Goal: Information Seeking & Learning: Learn about a topic

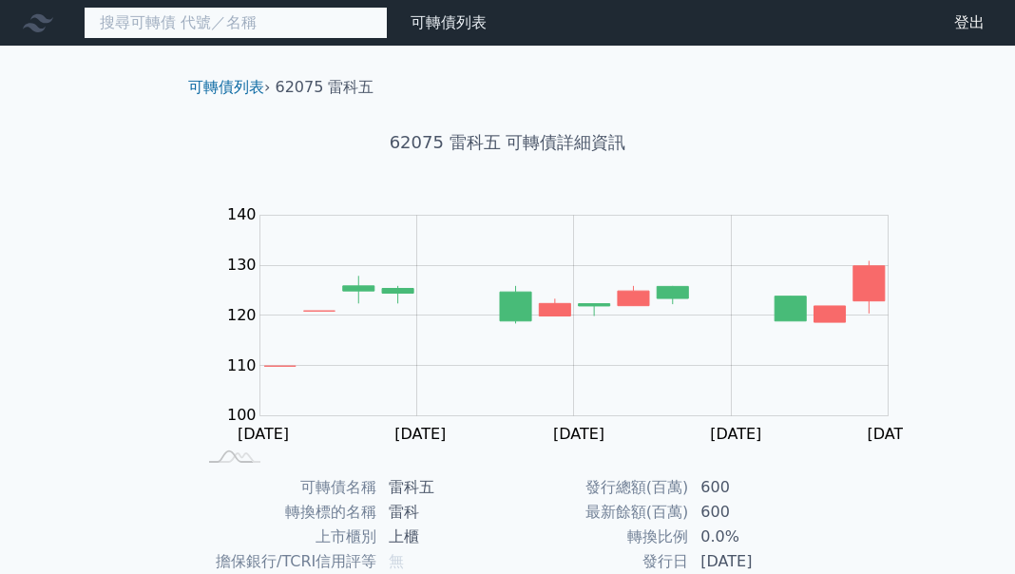
click at [142, 28] on input at bounding box center [236, 23] width 304 height 32
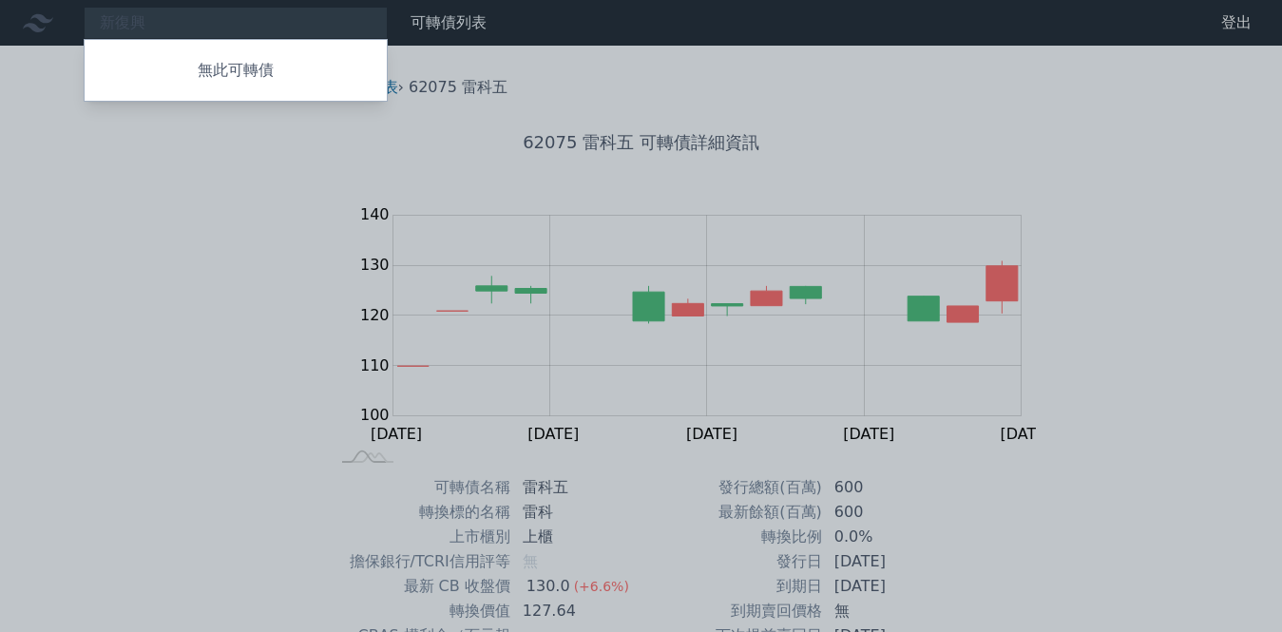
click at [146, 22] on div at bounding box center [641, 316] width 1282 height 632
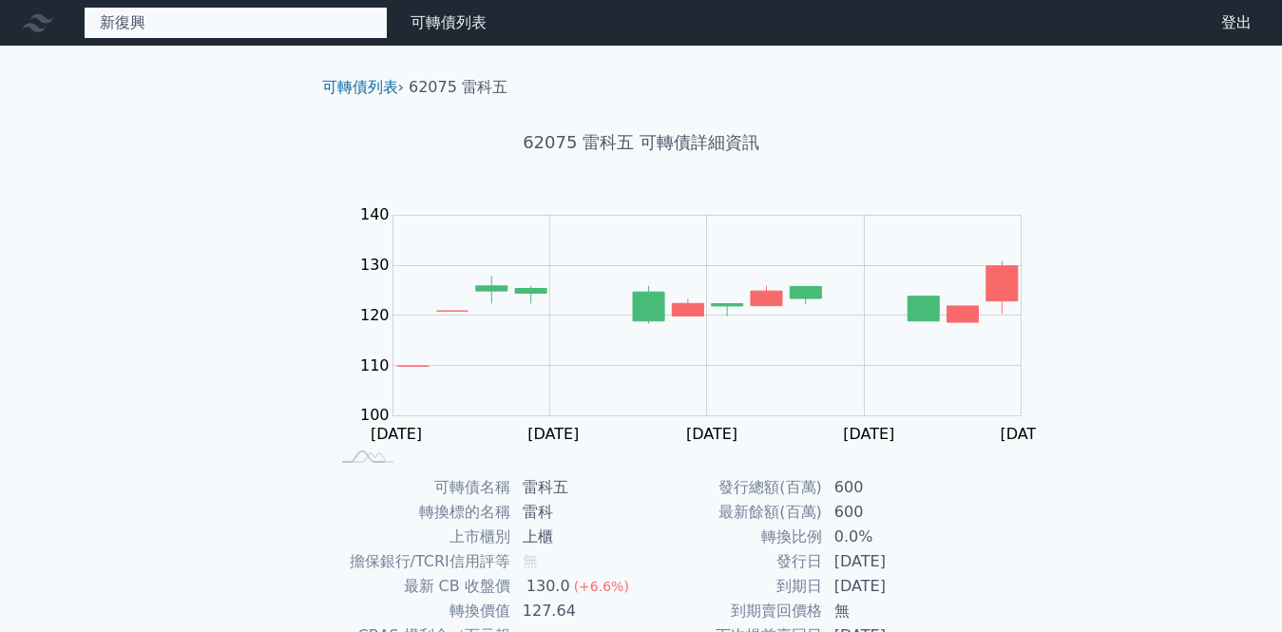
click at [144, 20] on div "新復興 無此可轉債" at bounding box center [236, 23] width 304 height 32
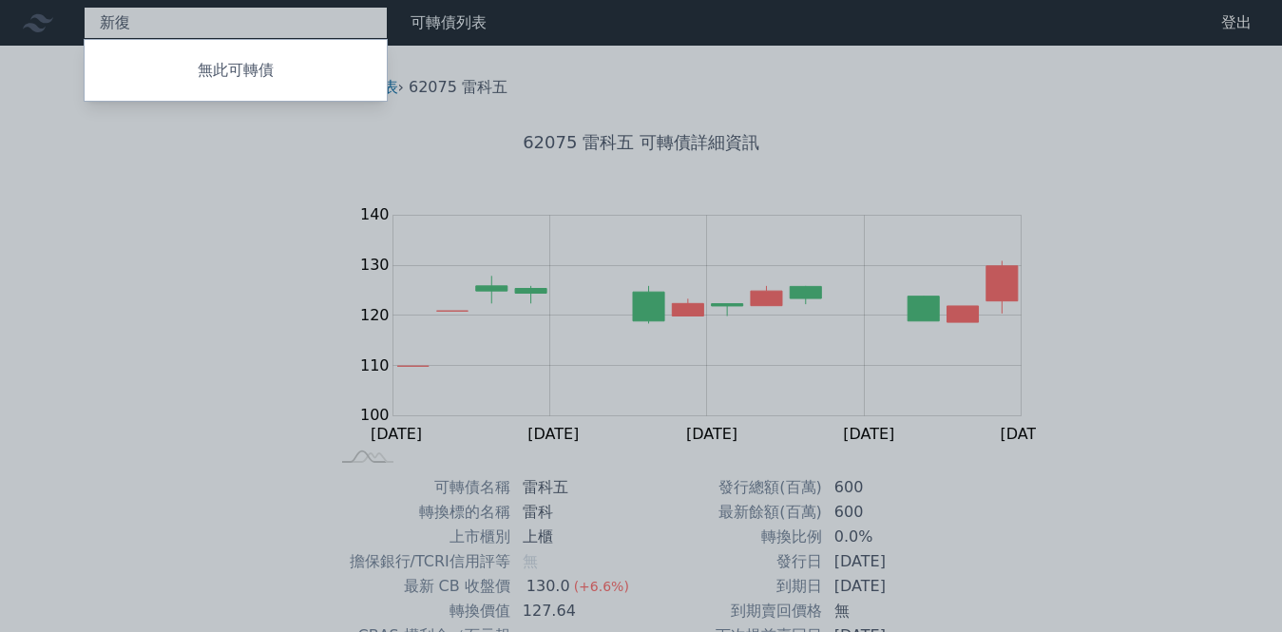
type input "新"
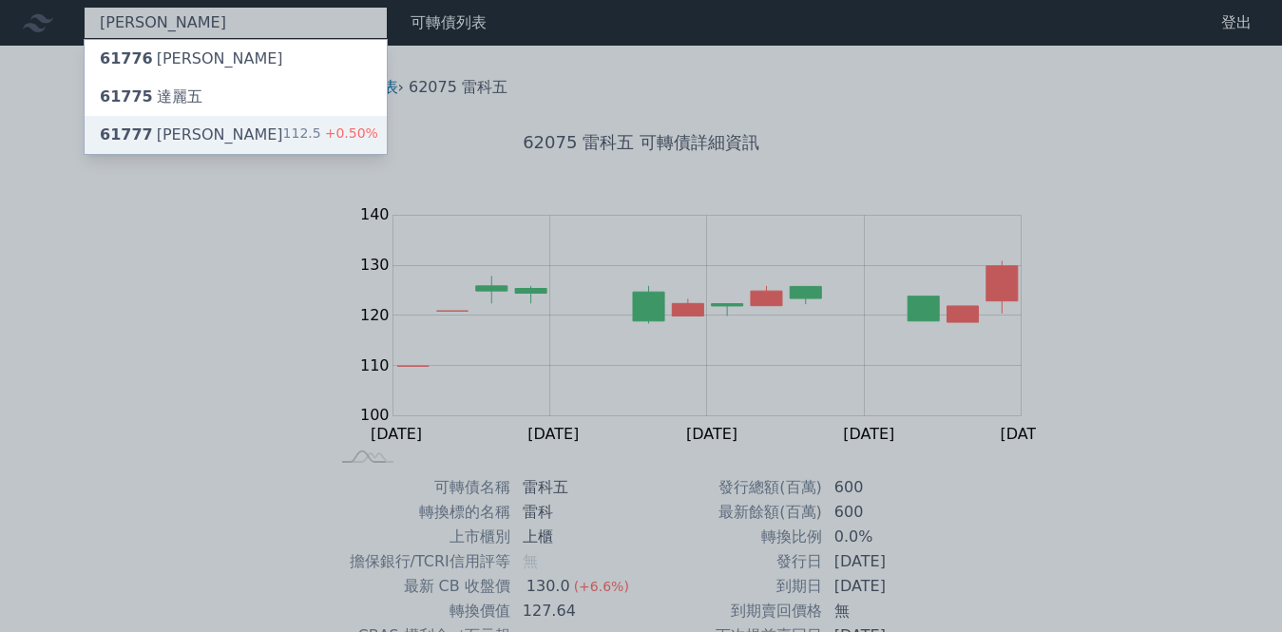
type input "[PERSON_NAME]"
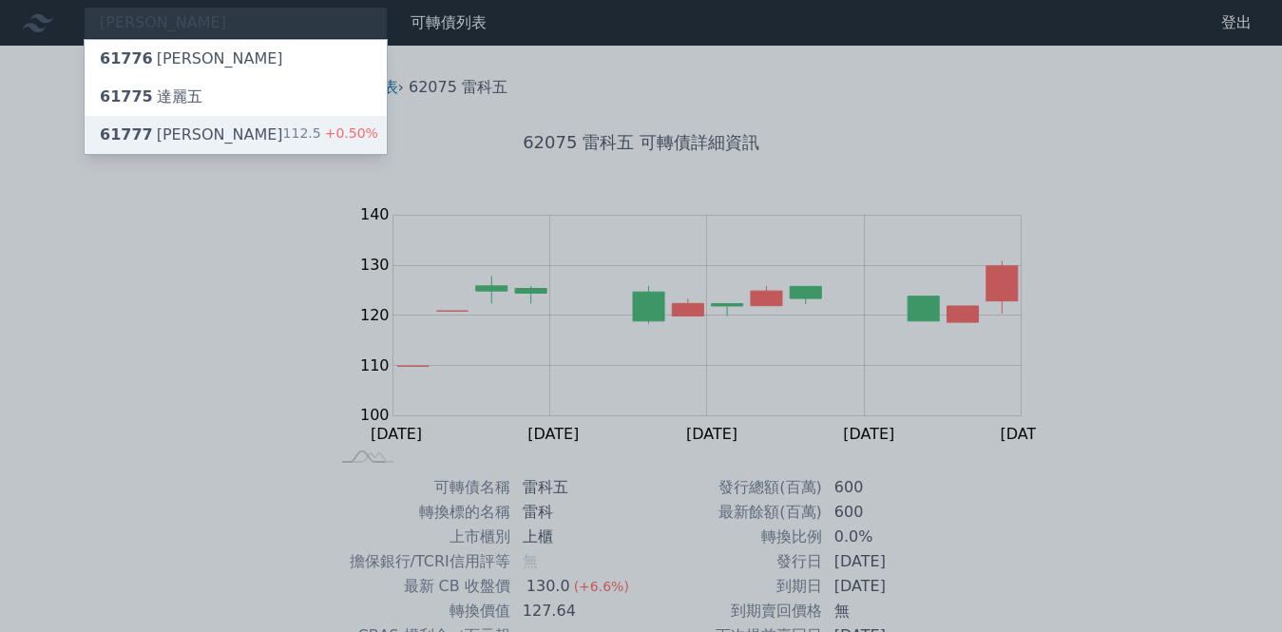
click at [145, 124] on div "61777 [PERSON_NAME]" at bounding box center [191, 135] width 183 height 23
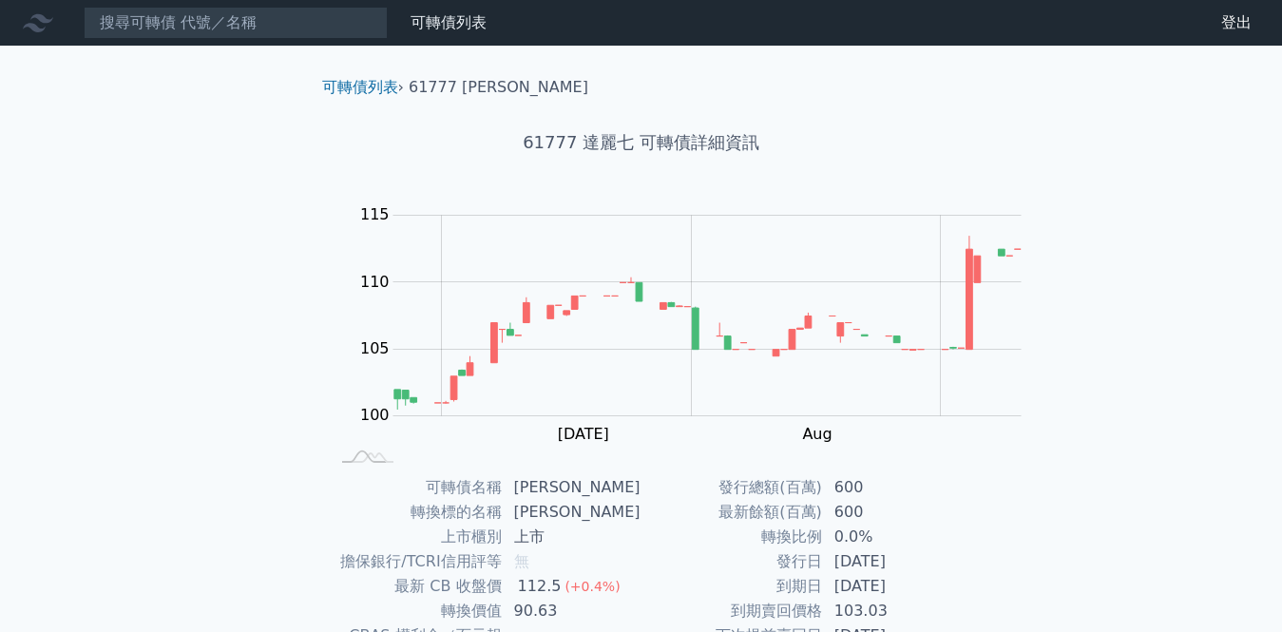
scroll to position [438, 0]
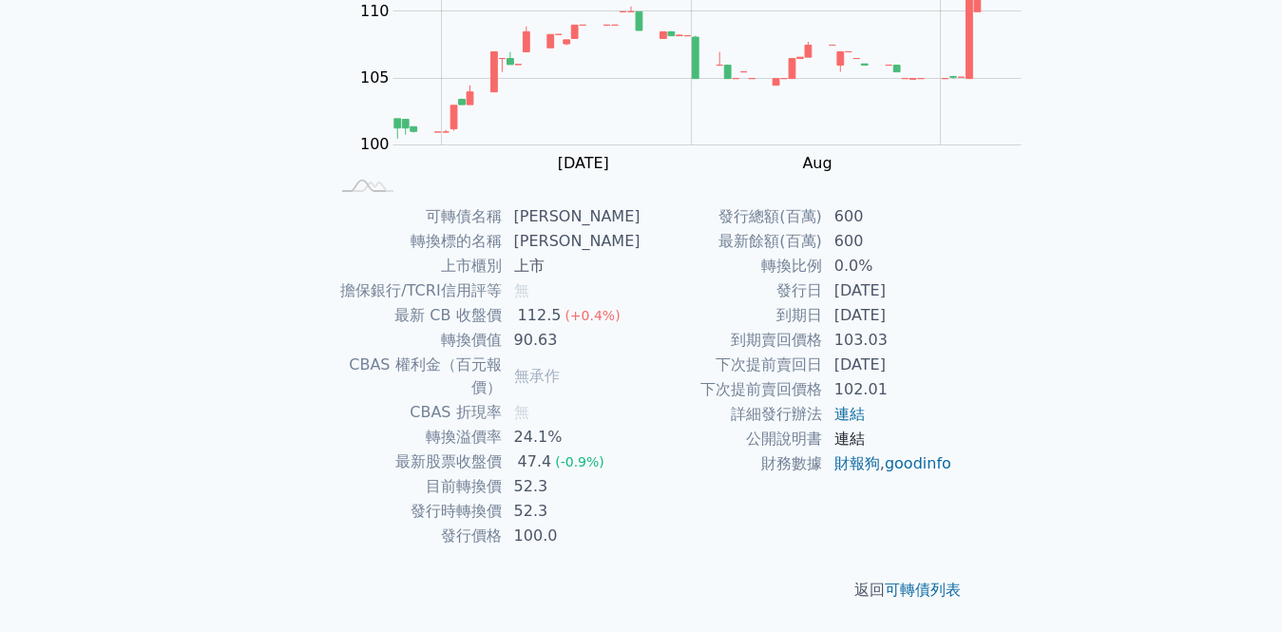
click at [834, 448] on link "連結" at bounding box center [849, 438] width 30 height 18
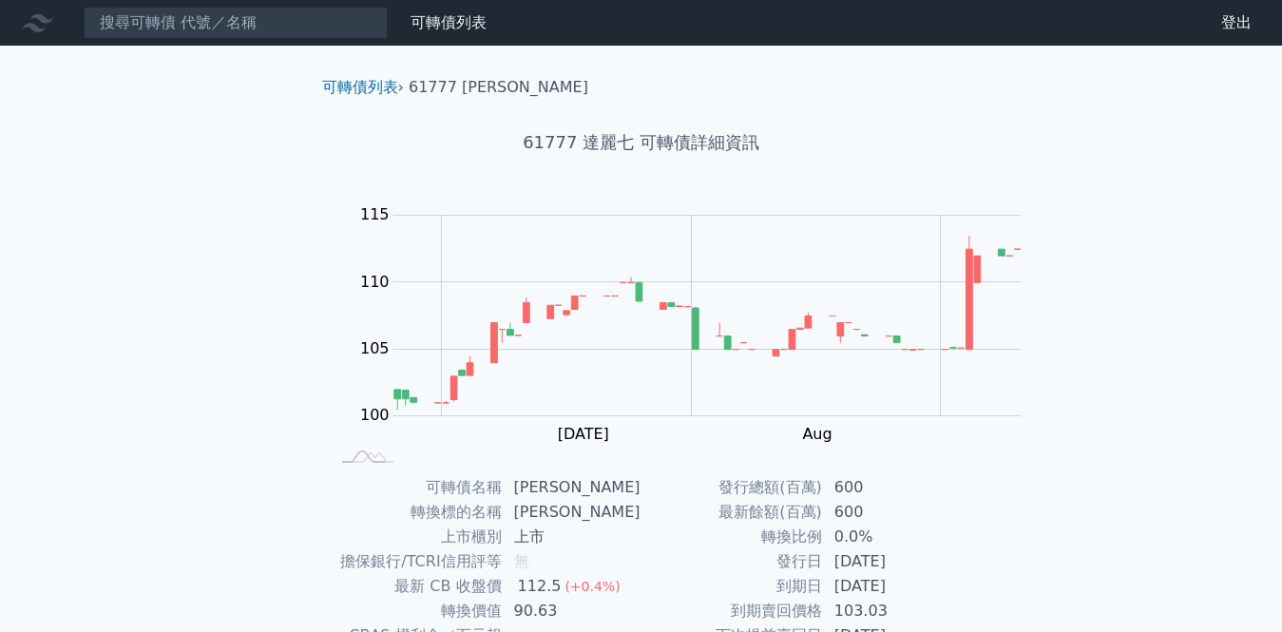
scroll to position [285, 0]
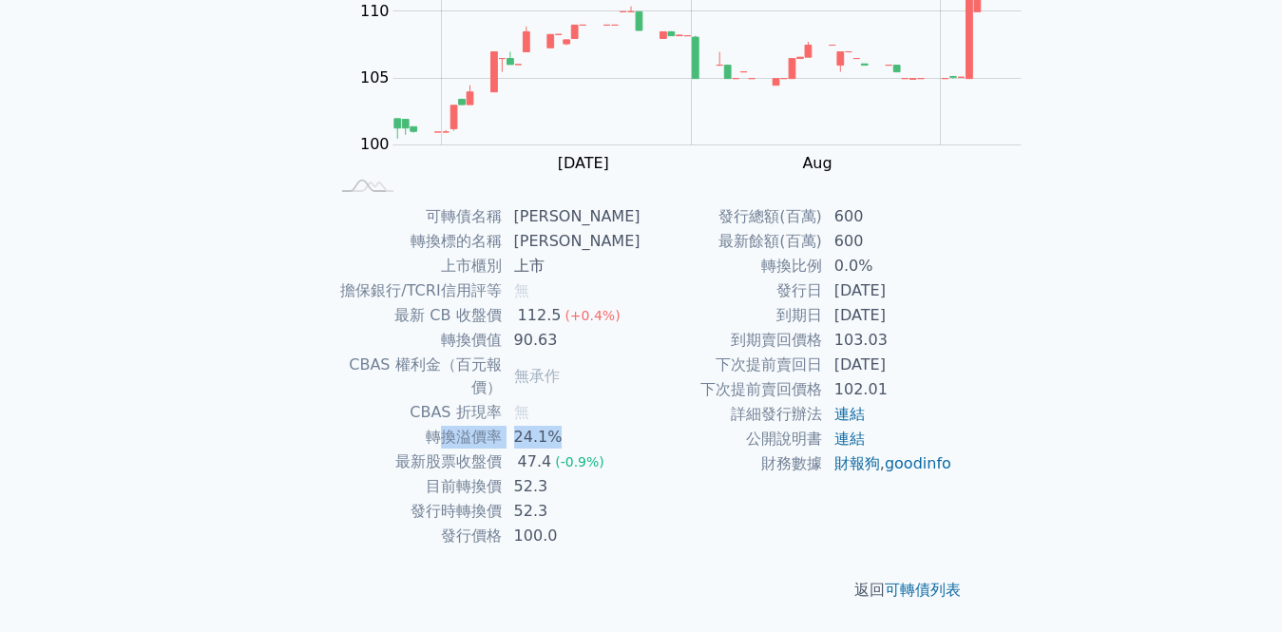
drag, startPoint x: 587, startPoint y: 372, endPoint x: 715, endPoint y: 381, distance: 128.6
click at [641, 425] on tr "轉換溢價率 24.1%" at bounding box center [486, 437] width 312 height 25
click at [604, 454] on span "(-0.9%)" at bounding box center [579, 461] width 49 height 15
drag, startPoint x: 733, startPoint y: 387, endPoint x: 568, endPoint y: 390, distance: 164.4
click at [568, 449] on tr "最新股票收盤價 47.4 (-0.9%)" at bounding box center [486, 461] width 312 height 25
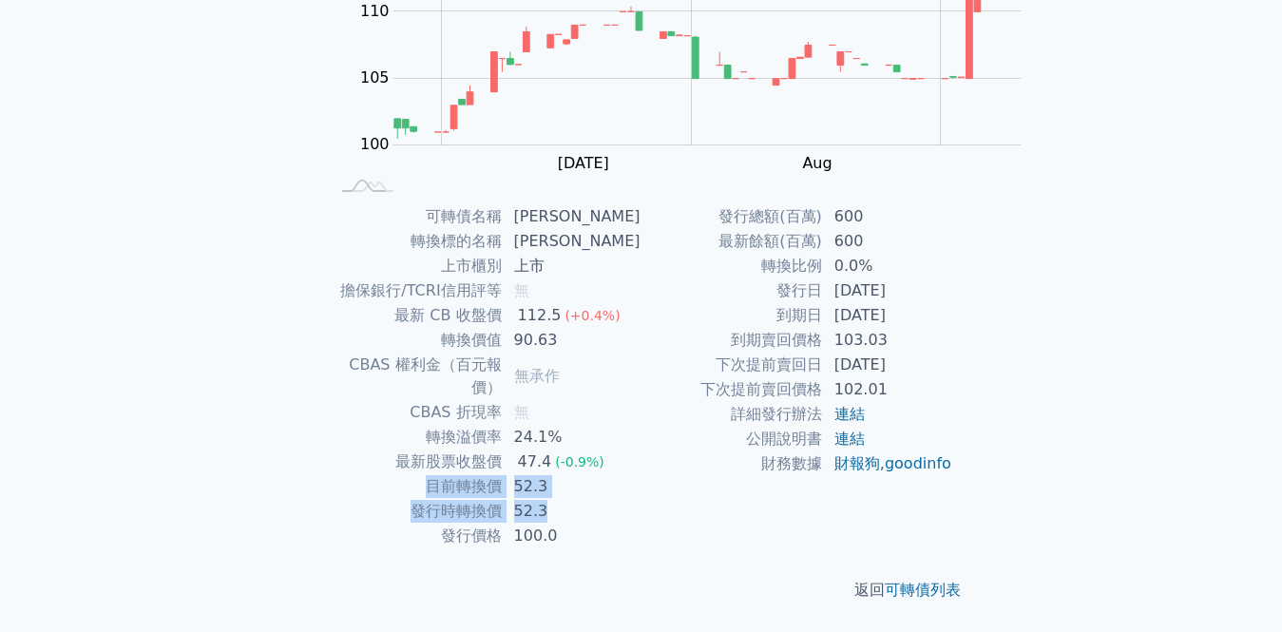
drag, startPoint x: 579, startPoint y: 415, endPoint x: 694, endPoint y: 429, distance: 115.9
click at [641, 429] on tbody "可轉債名稱 [PERSON_NAME] 轉換標的名稱 達麗 上市櫃別 上市 擔保銀行/TCRI信用評等 無 最新 CB 收盤價 112.5 (+0.4%) 轉…" at bounding box center [486, 376] width 312 height 344
drag, startPoint x: 696, startPoint y: 459, endPoint x: 567, endPoint y: 463, distance: 128.3
click at [567, 524] on tr "發行價格 100.0" at bounding box center [486, 536] width 312 height 25
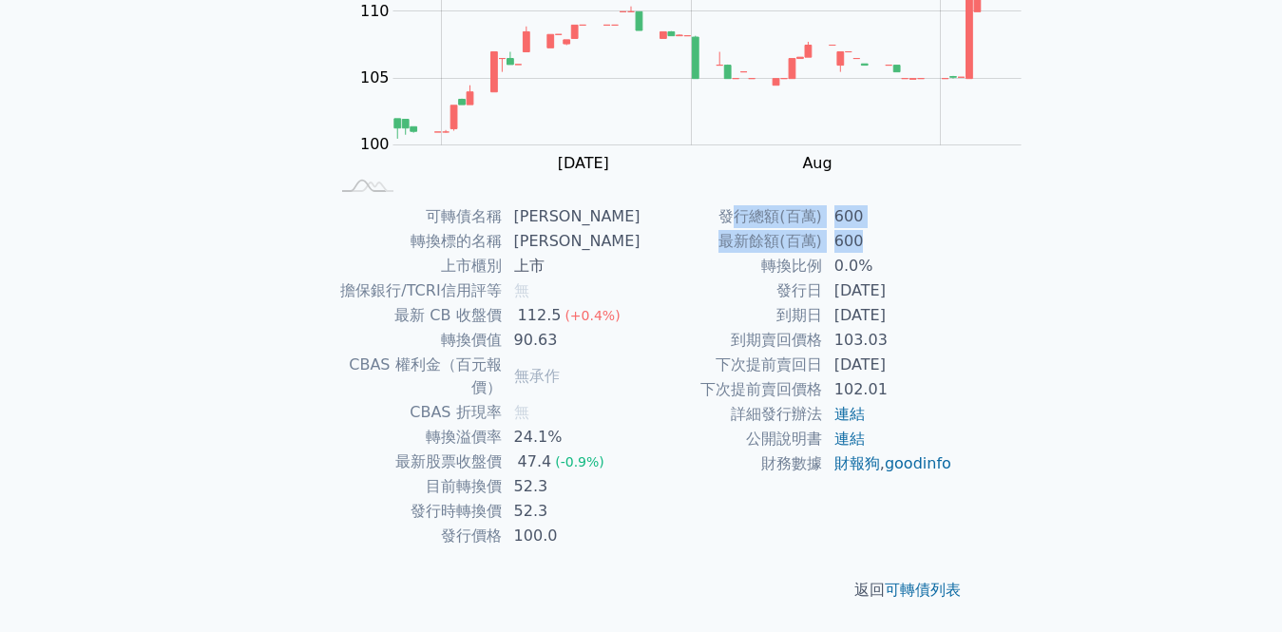
drag, startPoint x: 562, startPoint y: 478, endPoint x: 756, endPoint y: 499, distance: 195.9
click at [756, 476] on tbody "發行總額(百萬) 600 最新餘額(百萬) 600 轉換比例 0.0% 發行日 [DATE] 到期日 [DATE] 到期賣回價格 103.03 下次提前賣回日…" at bounding box center [797, 340] width 312 height 272
click at [823, 254] on td "600" at bounding box center [888, 241] width 130 height 25
drag, startPoint x: 758, startPoint y: 488, endPoint x: 541, endPoint y: 484, distance: 217.6
click at [641, 476] on tbody "發行總額(百萬) 600 最新餘額(百萬) 600 轉換比例 0.0% 發行日 [DATE] 到期日 [DATE] 到期賣回價格 103.03 下次提前賣回日…" at bounding box center [797, 340] width 312 height 272
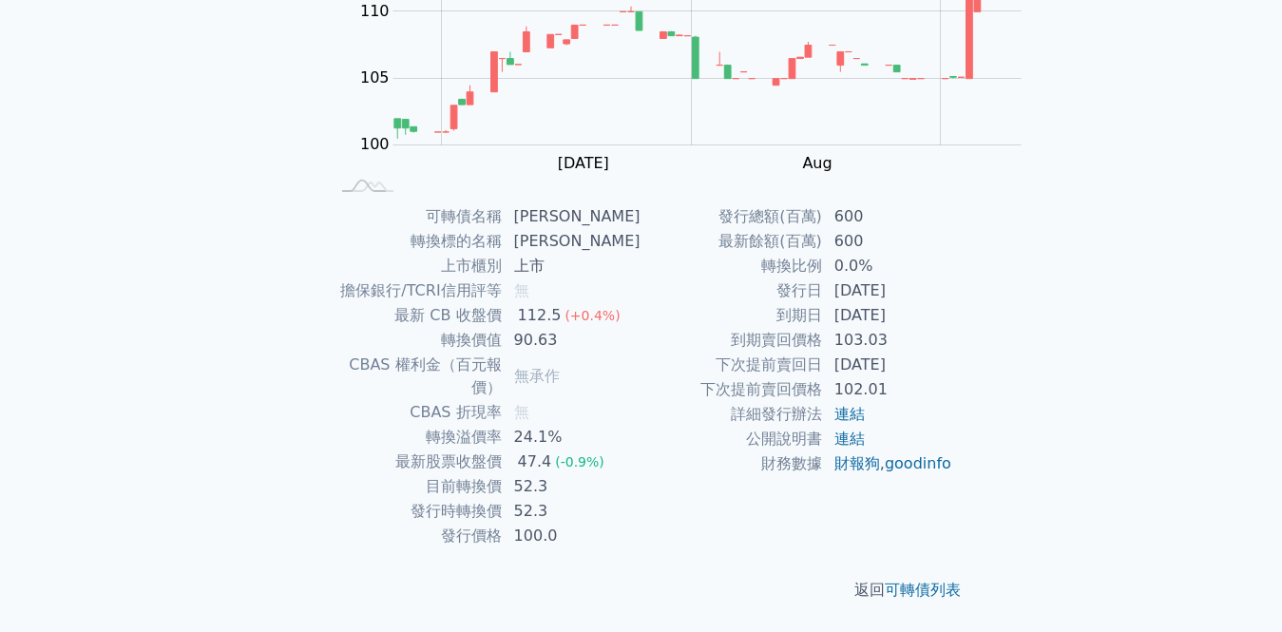
click at [492, 425] on td "轉換溢價率" at bounding box center [416, 437] width 173 height 25
drag, startPoint x: 595, startPoint y: 456, endPoint x: 707, endPoint y: 477, distance: 114.1
click at [705, 477] on div "可轉債名稱 [PERSON_NAME] 轉換標的名稱 達麗 上市櫃別 上市 擔保銀行/TCRI信用評等 無 最新 CB 收盤價 112.5 (+0.4%) 轉…" at bounding box center [641, 376] width 669 height 344
click at [823, 229] on td "600" at bounding box center [888, 216] width 130 height 25
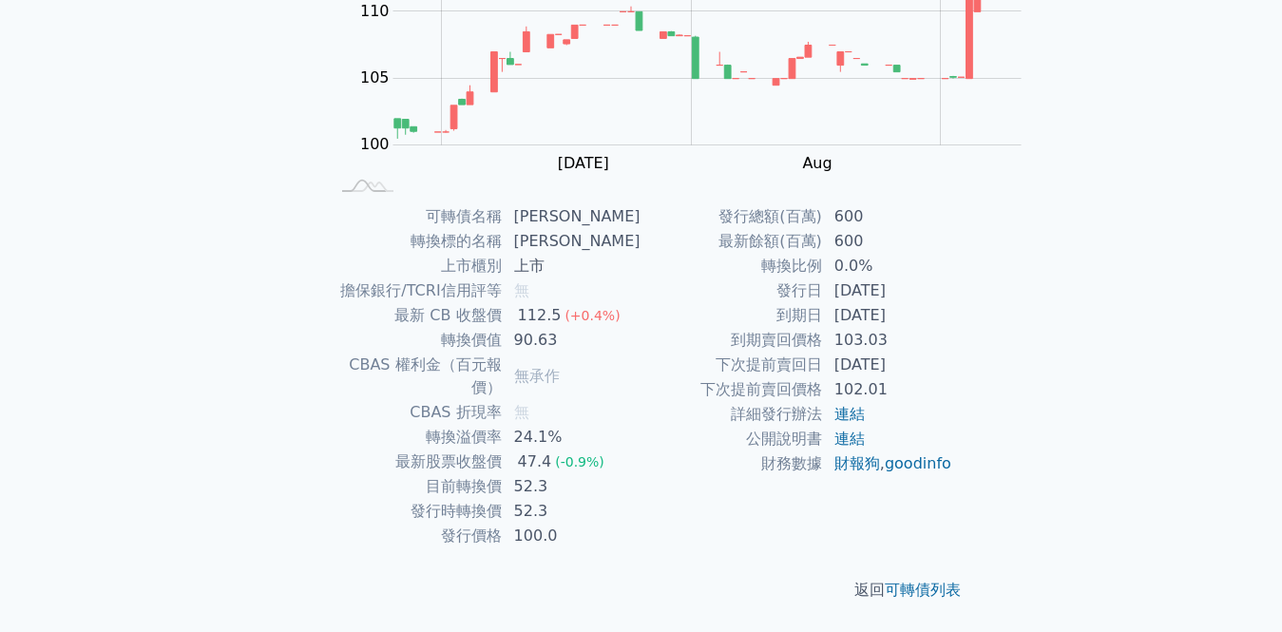
drag, startPoint x: 781, startPoint y: 404, endPoint x: 817, endPoint y: 217, distance: 190.6
click at [814, 223] on div "可轉債名稱 [PERSON_NAME] 轉換標的名稱 達麗 上市櫃別 上市 擔保銀行/TCRI信用評等 無 最新 CB 收盤價 112.5 (+0.4%) 轉…" at bounding box center [641, 376] width 669 height 344
click at [641, 400] on td "無" at bounding box center [572, 412] width 139 height 25
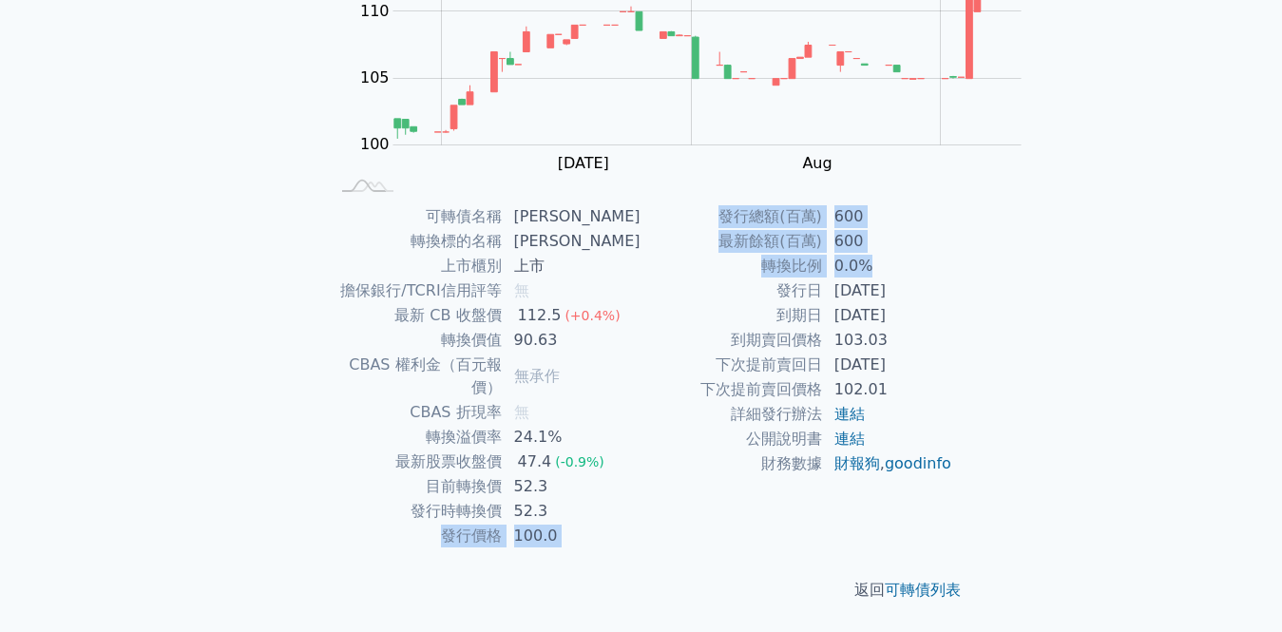
drag, startPoint x: 746, startPoint y: 374, endPoint x: 735, endPoint y: 285, distance: 89.9
click at [735, 285] on div "可轉債名稱 [PERSON_NAME] 轉換標的名稱 達麗 上市櫃別 上市 擔保銀行/TCRI信用評等 無 最新 CB 收盤價 112.5 (+0.4%) 轉…" at bounding box center [641, 376] width 669 height 344
click at [641, 499] on td "52.3" at bounding box center [572, 511] width 139 height 25
drag, startPoint x: 693, startPoint y: 368, endPoint x: 577, endPoint y: 357, distance: 116.4
click at [641, 357] on tbody "發行總額(百萬) 600 最新餘額(百萬) 600 轉換比例 0.0% 發行日 [DATE] 到期日 [DATE] 到期賣回價格 103.03 下次提前賣回日…" at bounding box center [797, 340] width 312 height 272
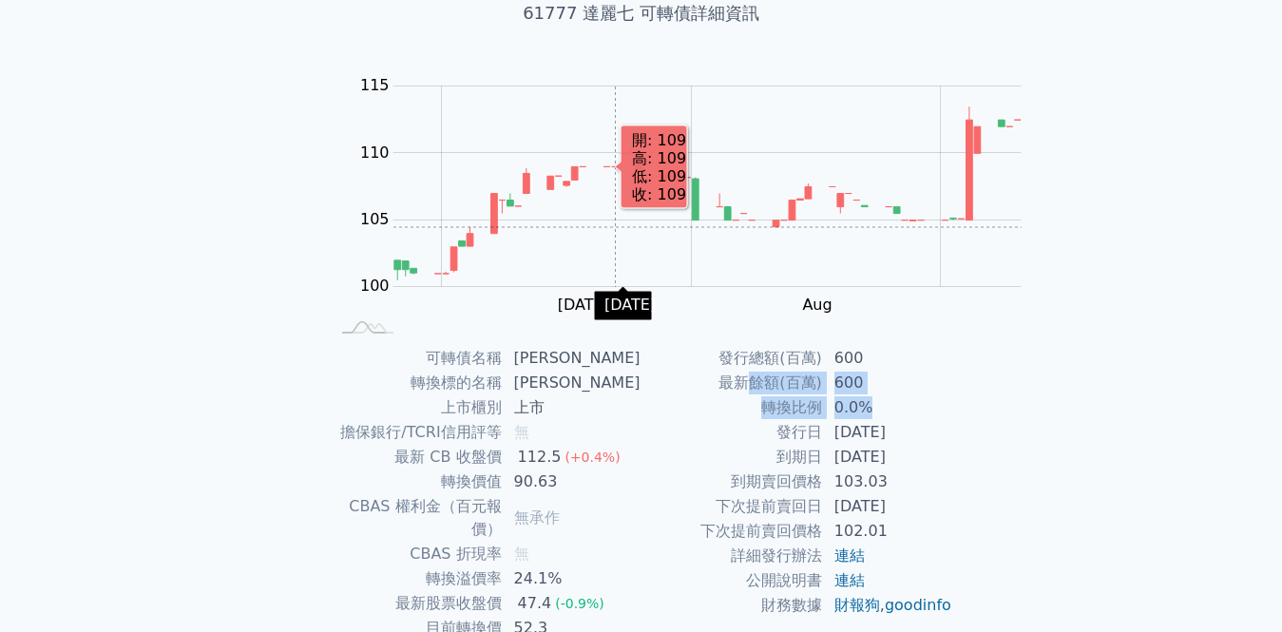
scroll to position [0, 0]
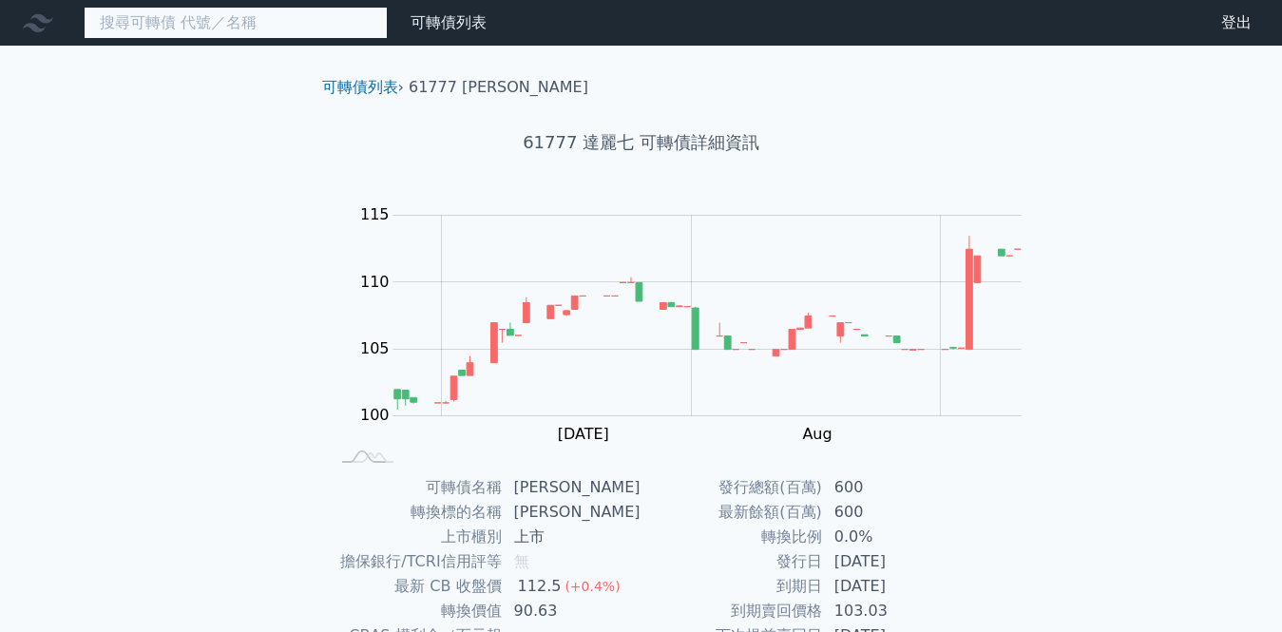
click at [117, 35] on input at bounding box center [236, 23] width 304 height 32
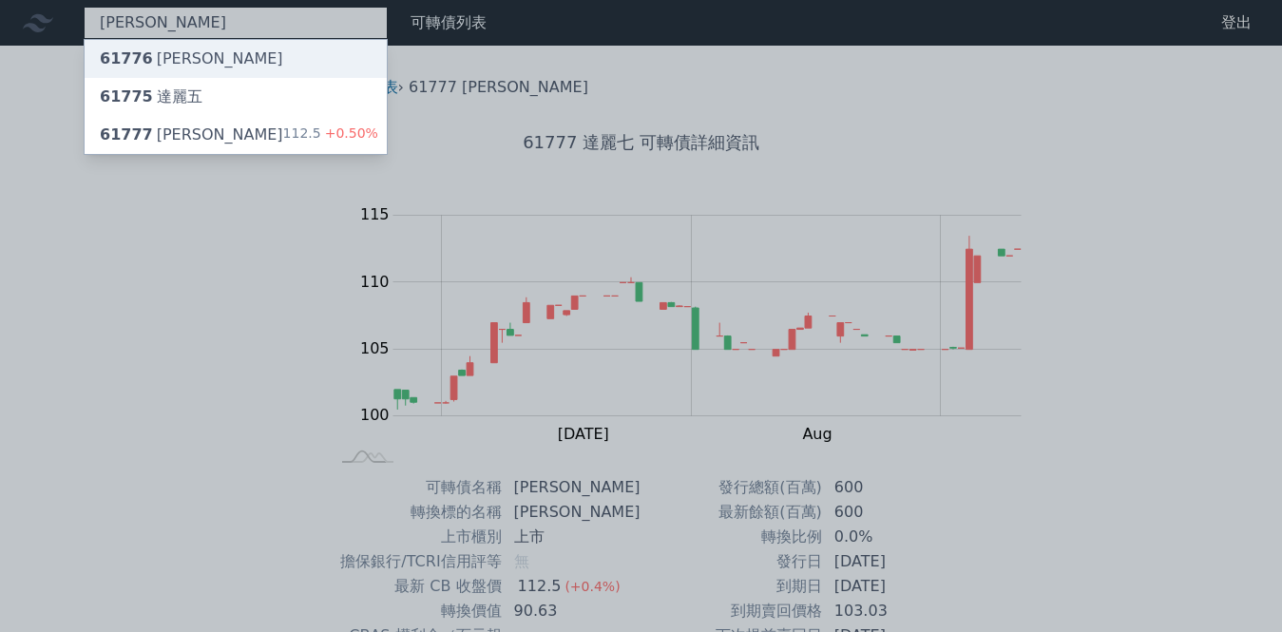
type input "[PERSON_NAME]"
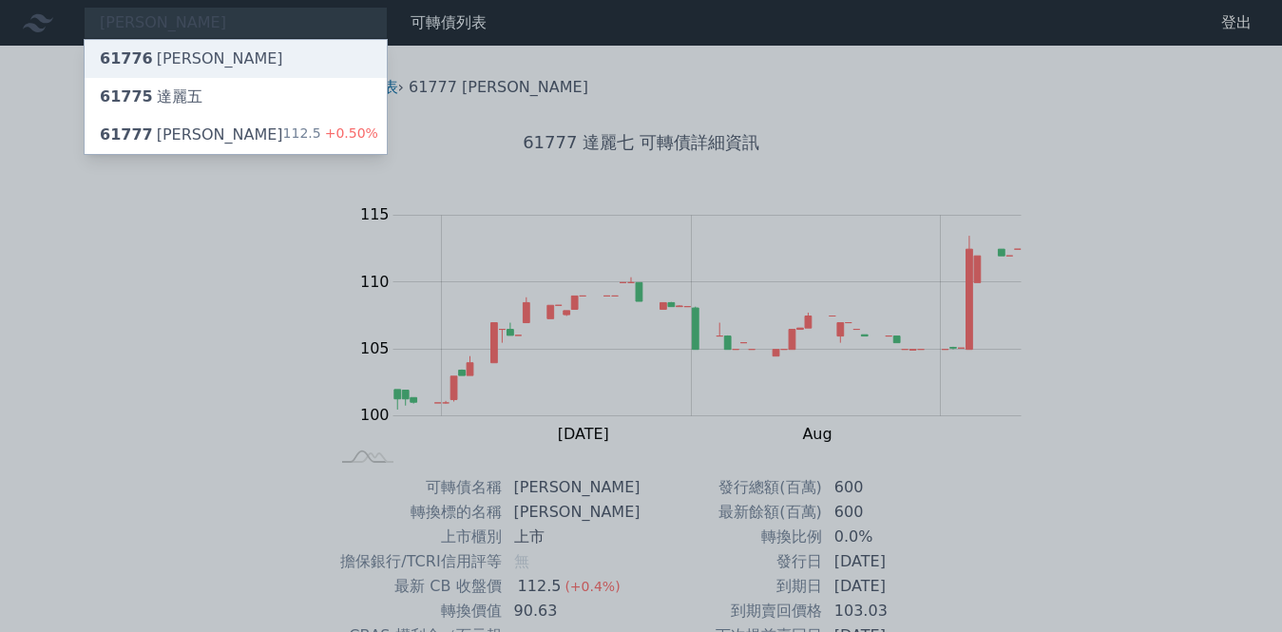
click at [124, 47] on div "61776 [PERSON_NAME]" at bounding box center [236, 59] width 302 height 38
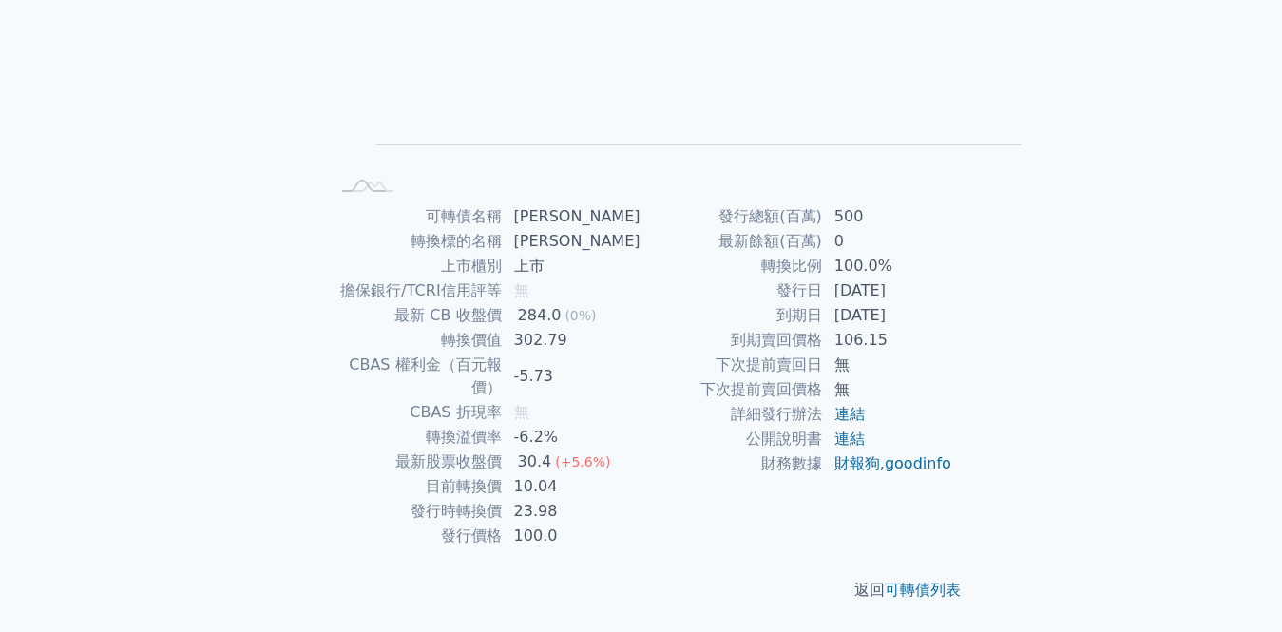
scroll to position [438, 0]
drag, startPoint x: 606, startPoint y: 367, endPoint x: 741, endPoint y: 374, distance: 135.1
click at [741, 278] on tr "轉換比例 100.0%" at bounding box center [797, 266] width 312 height 25
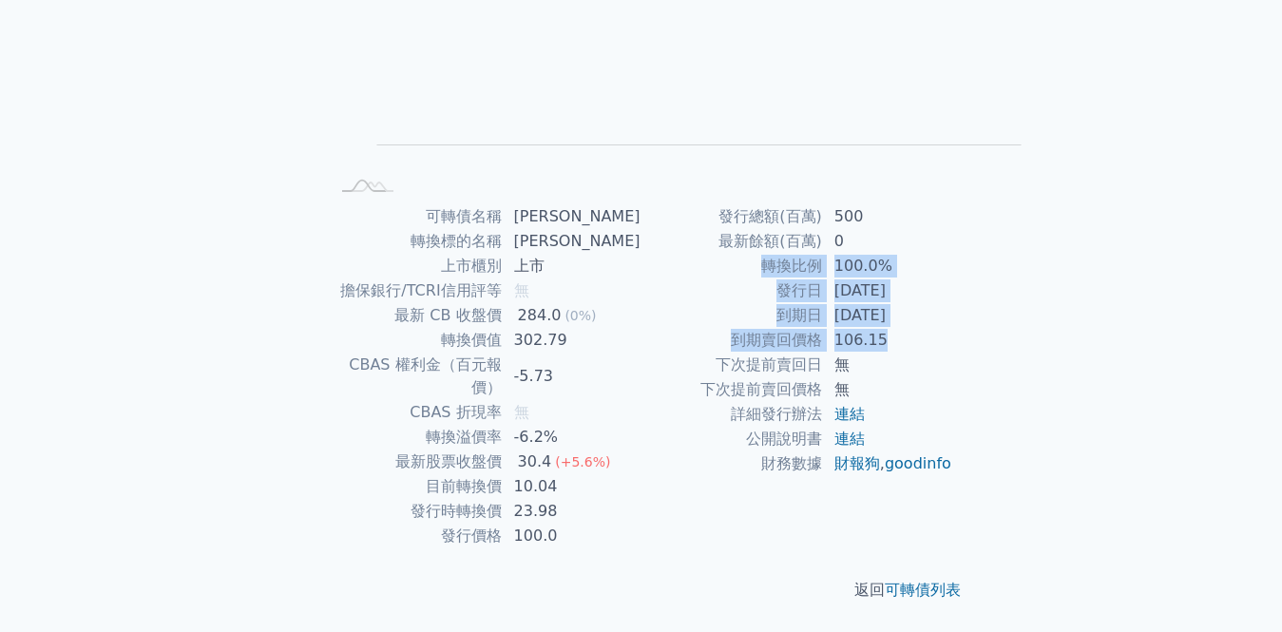
drag, startPoint x: 733, startPoint y: 431, endPoint x: 717, endPoint y: 351, distance: 82.2
click at [717, 351] on tbody "發行總額(百萬) 500 最新餘額(百萬) 0 轉換比例 100.0% 發行日 [DATE] 到期日 [DATE] 到期賣回價格 106.15 下次提前賣回日…" at bounding box center [797, 340] width 312 height 272
click at [823, 254] on td "0" at bounding box center [888, 241] width 130 height 25
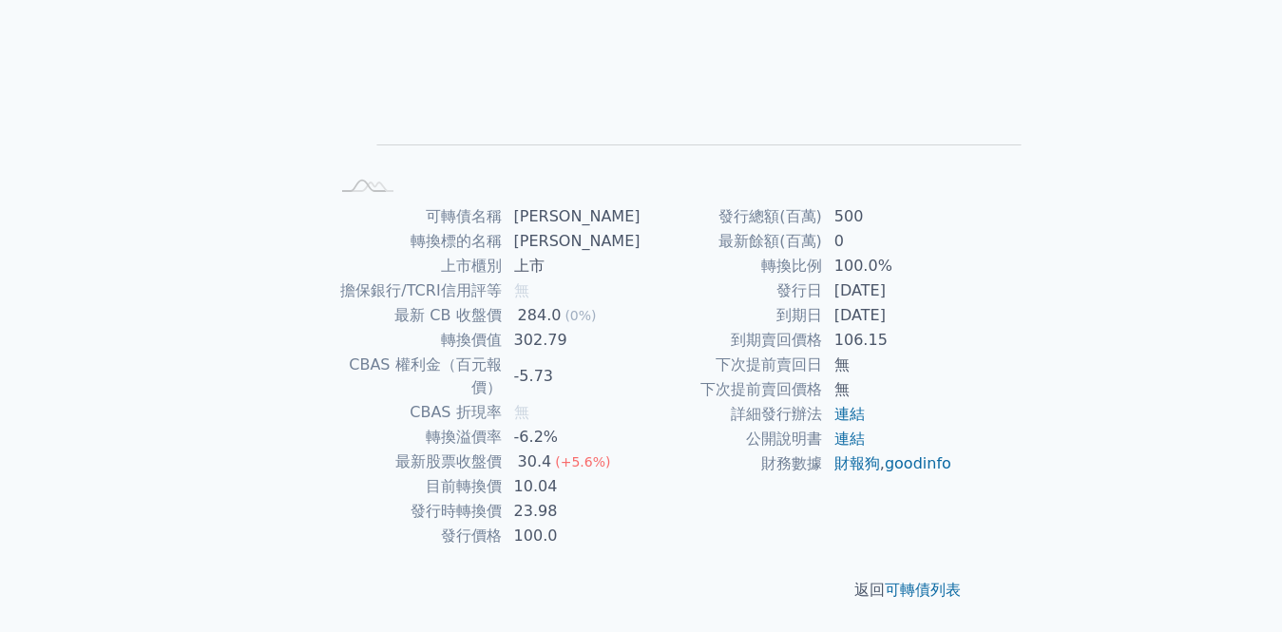
drag, startPoint x: 704, startPoint y: 368, endPoint x: 744, endPoint y: 412, distance: 59.9
click at [744, 412] on tbody "發行總額(百萬) 500 最新餘額(百萬) 0 轉換比例 100.0% 發行日 [DATE] 到期日 [DATE] 到期賣回價格 106.15 下次提前賣回日…" at bounding box center [797, 340] width 312 height 272
click at [823, 328] on td "[DATE]" at bounding box center [888, 315] width 130 height 25
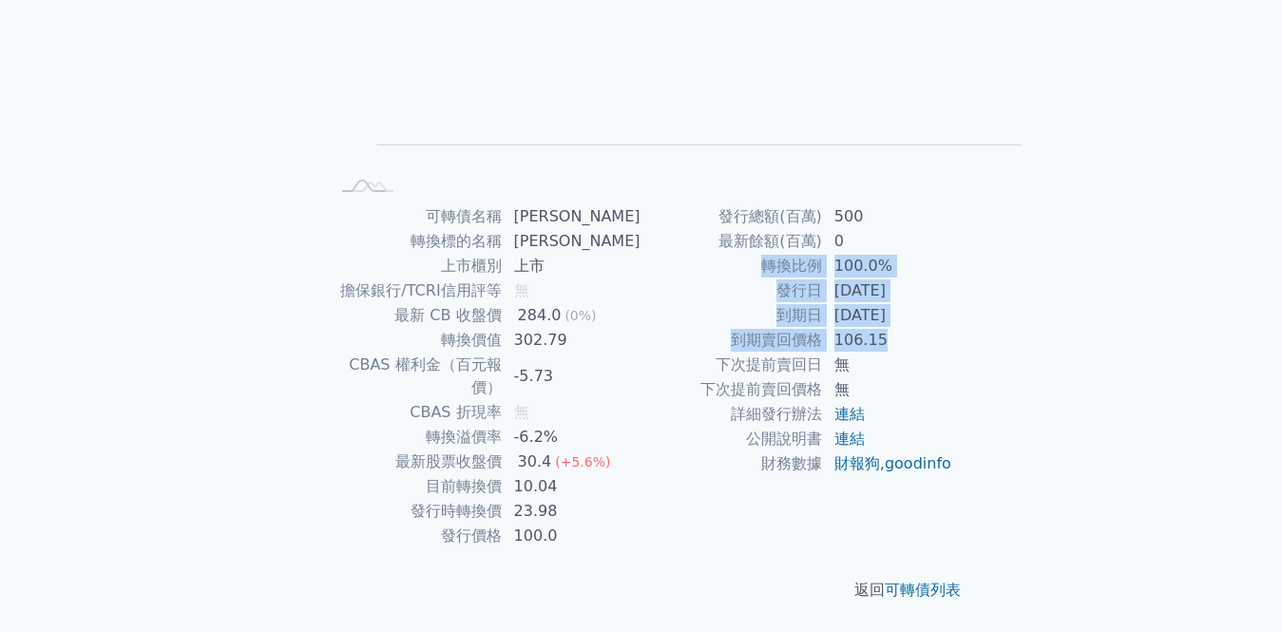
drag, startPoint x: 747, startPoint y: 425, endPoint x: 757, endPoint y: 340, distance: 85.2
click at [757, 340] on tbody "發行總額(百萬) 500 最新餘額(百萬) 0 轉換比例 100.0% 發行日 [DATE] 到期日 [DATE] 到期賣回價格 106.15 下次提前賣回日…" at bounding box center [797, 340] width 312 height 272
click at [823, 254] on td "0" at bounding box center [888, 241] width 130 height 25
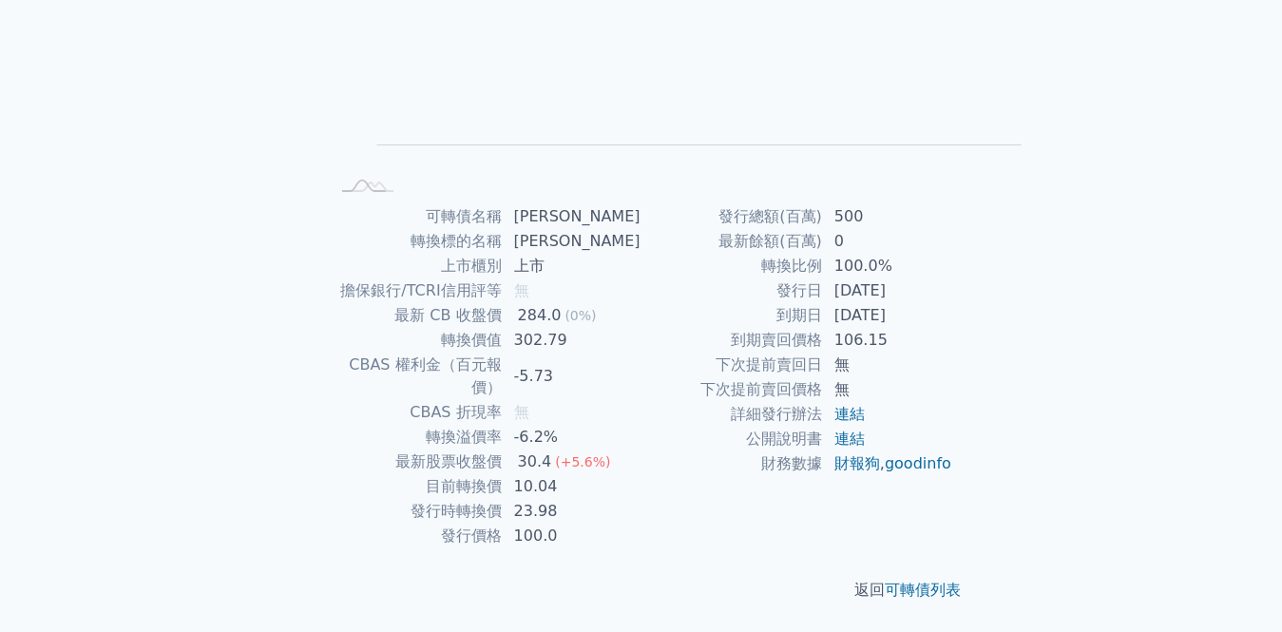
click at [823, 254] on td "0" at bounding box center [888, 241] width 130 height 25
drag, startPoint x: 575, startPoint y: 130, endPoint x: 742, endPoint y: 141, distance: 167.6
click at [641, 204] on tbody "可轉債名稱 [PERSON_NAME] 轉換標的名稱 達麗 上市櫃別 上市 擔保銀行/TCRI信用評等 無 最新 CB 收盤價 284.0 (0%) 轉換價值…" at bounding box center [486, 376] width 312 height 344
drag, startPoint x: 562, startPoint y: 283, endPoint x: 705, endPoint y: 282, distance: 143.5
click at [641, 499] on tr "發行時轉換價 23.98" at bounding box center [486, 511] width 312 height 25
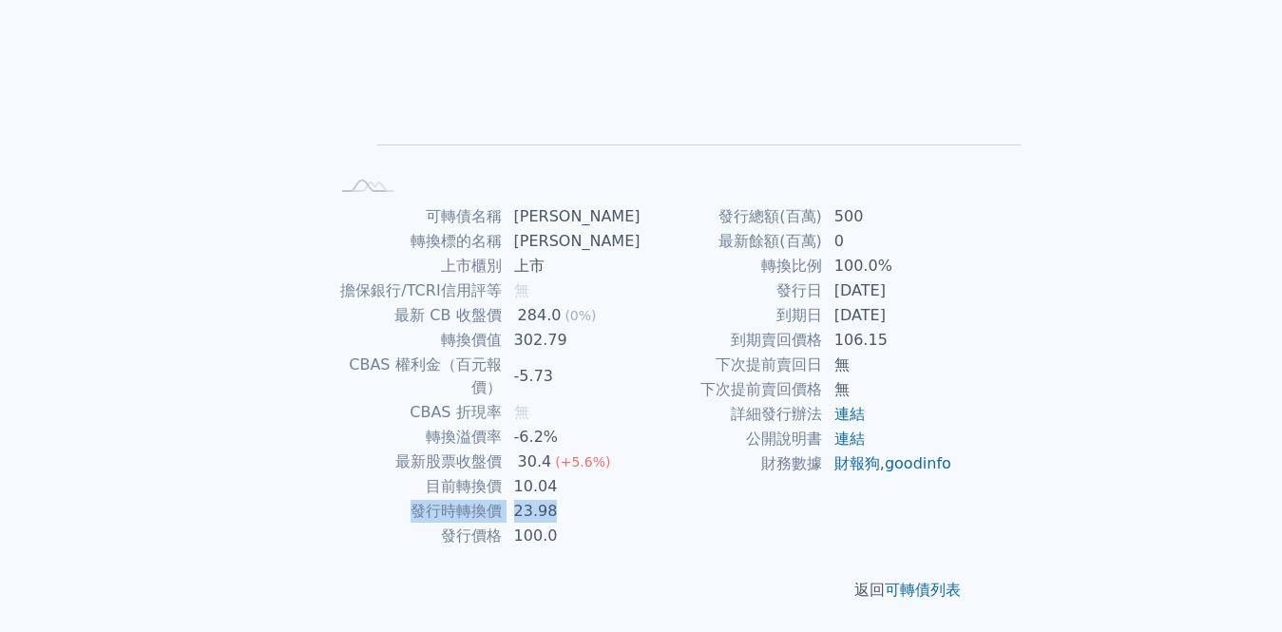
click at [641, 499] on td "23.98" at bounding box center [572, 511] width 139 height 25
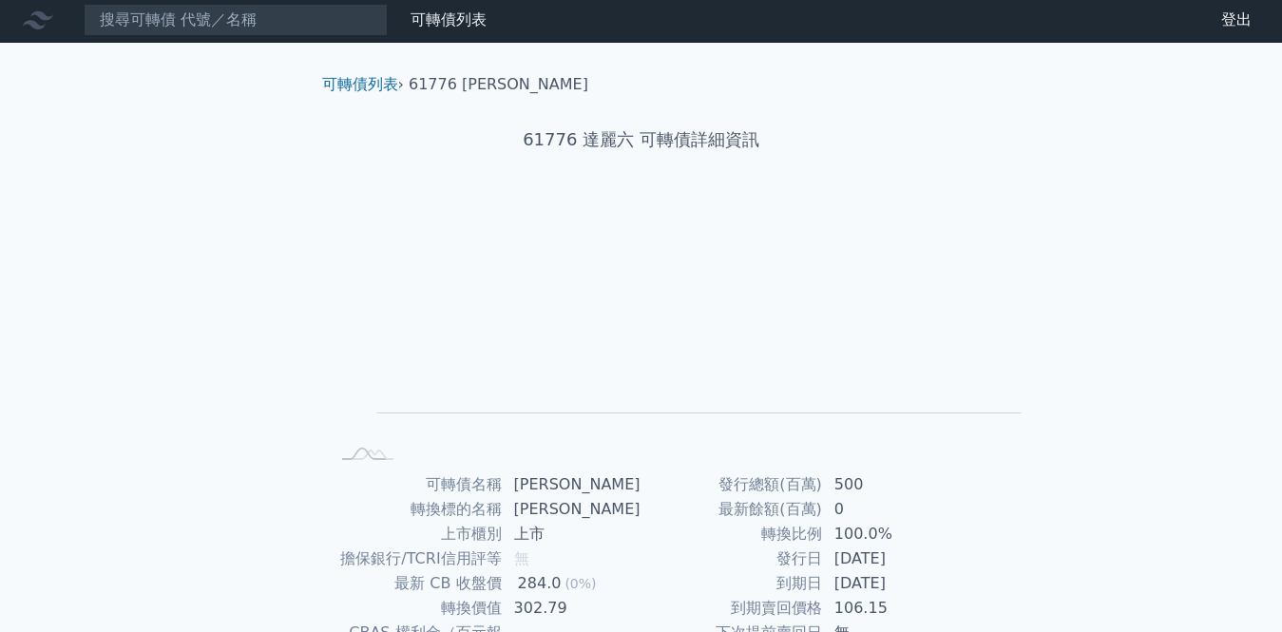
scroll to position [0, 0]
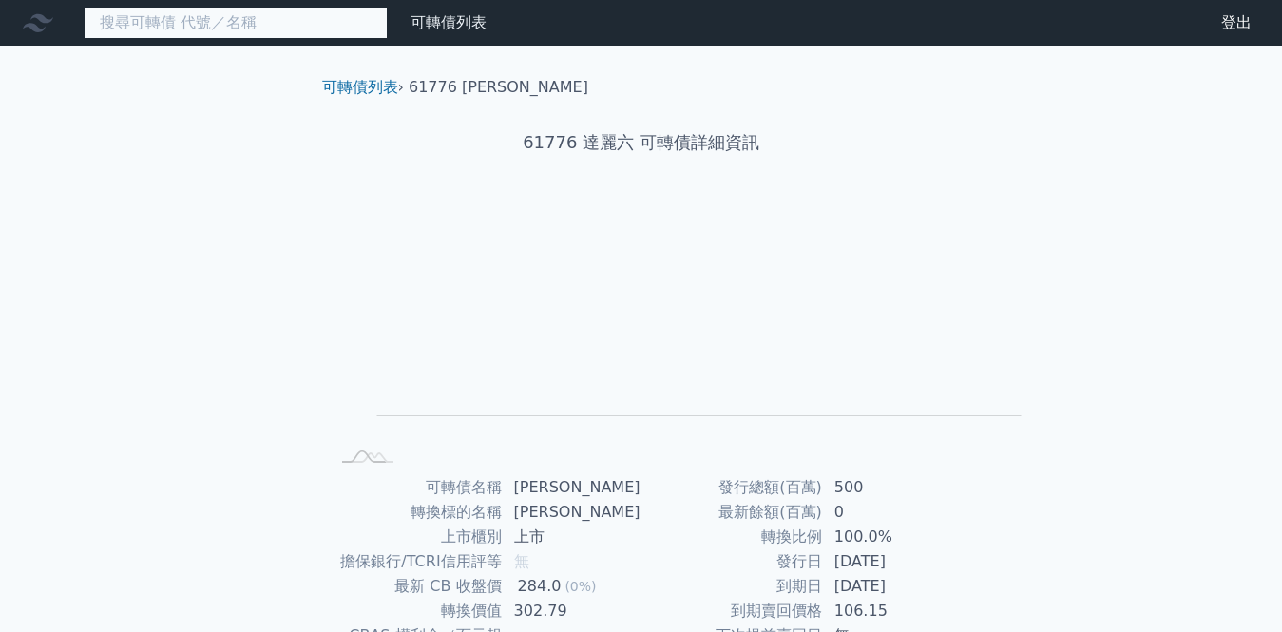
click at [208, 21] on input at bounding box center [236, 23] width 304 height 32
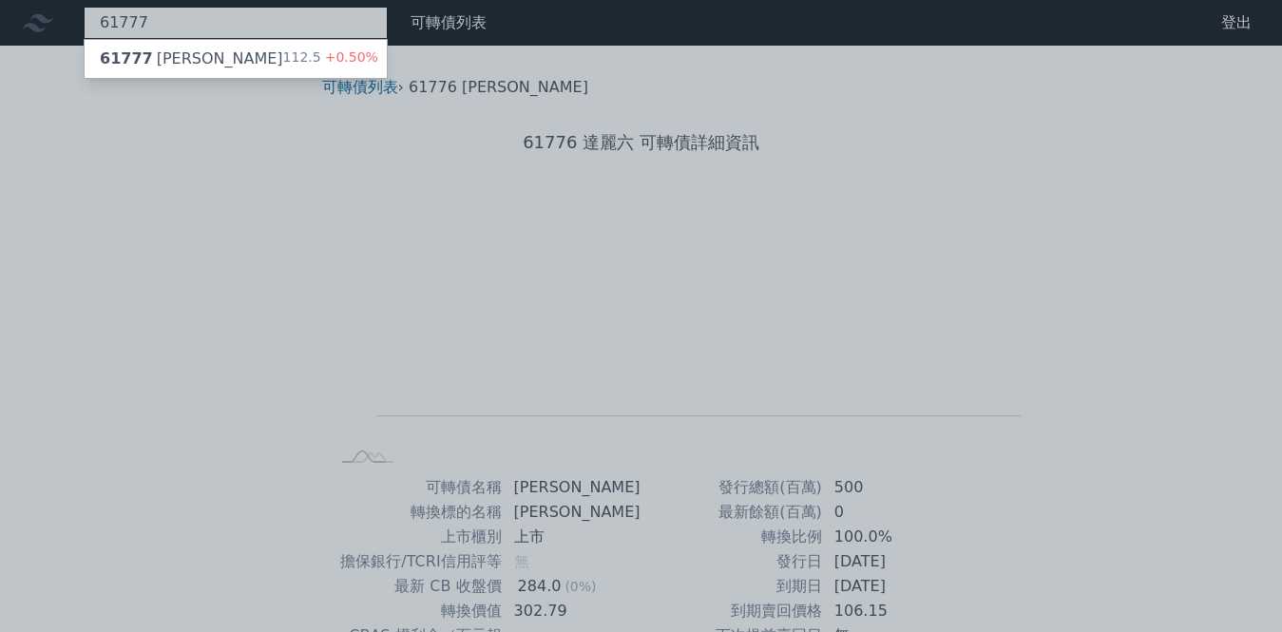
type input "61777"
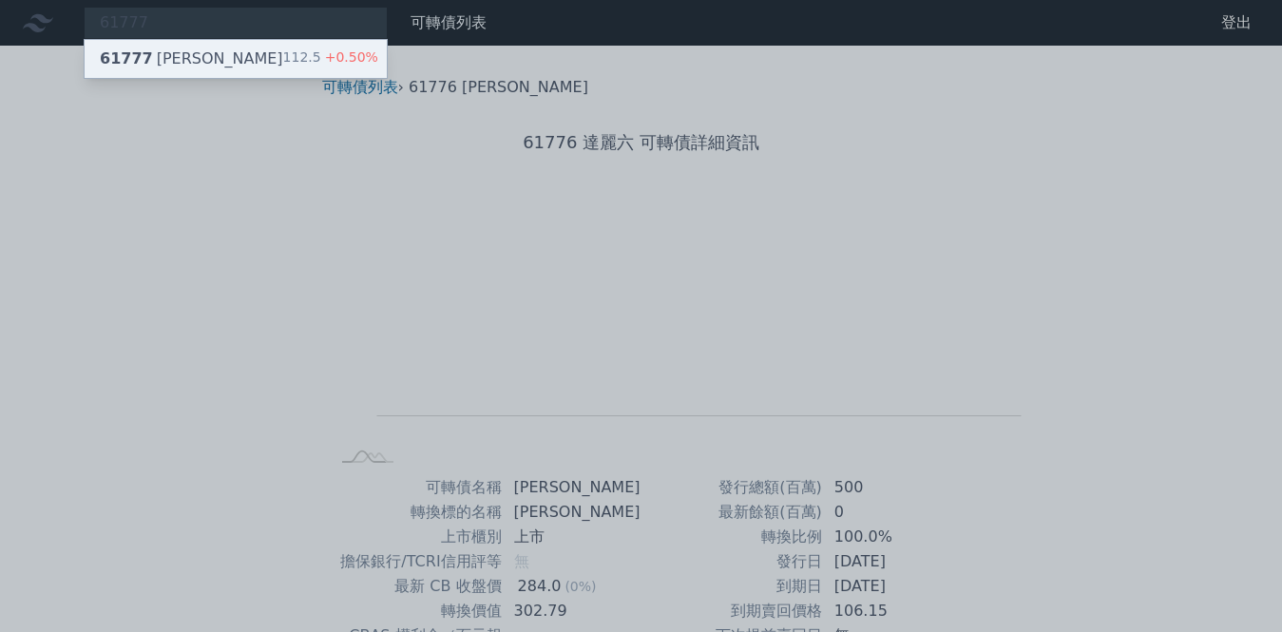
click at [200, 45] on div "61777 達麗七 112.5 +0.50%" at bounding box center [236, 59] width 302 height 38
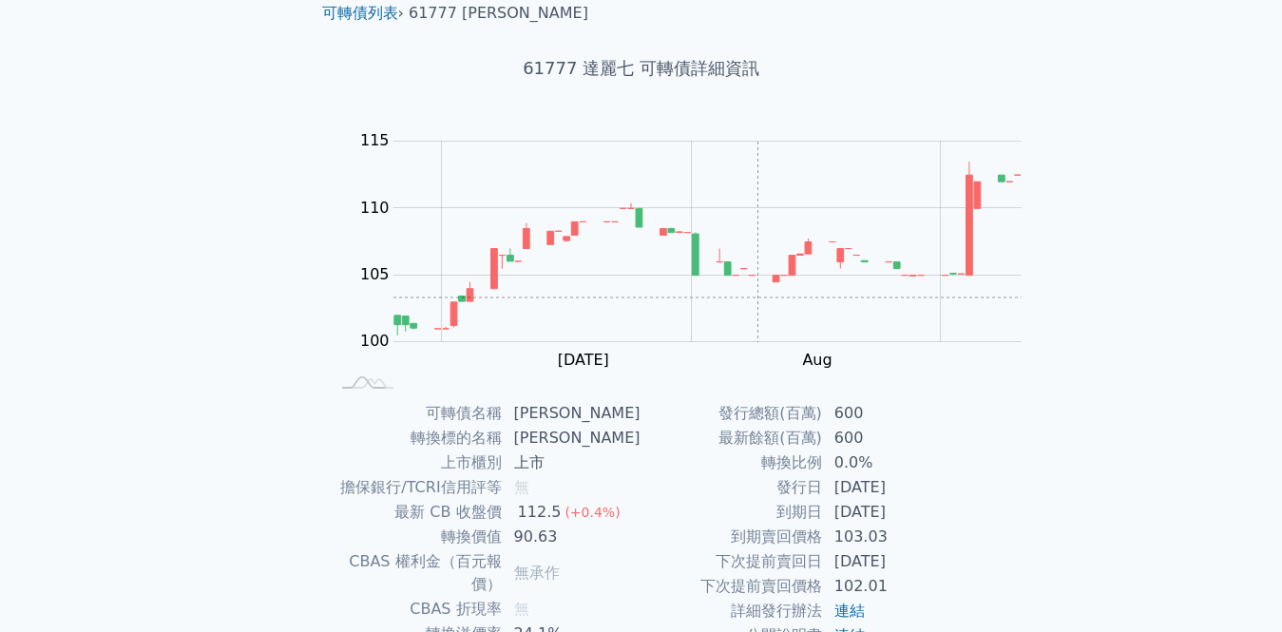
scroll to position [95, 0]
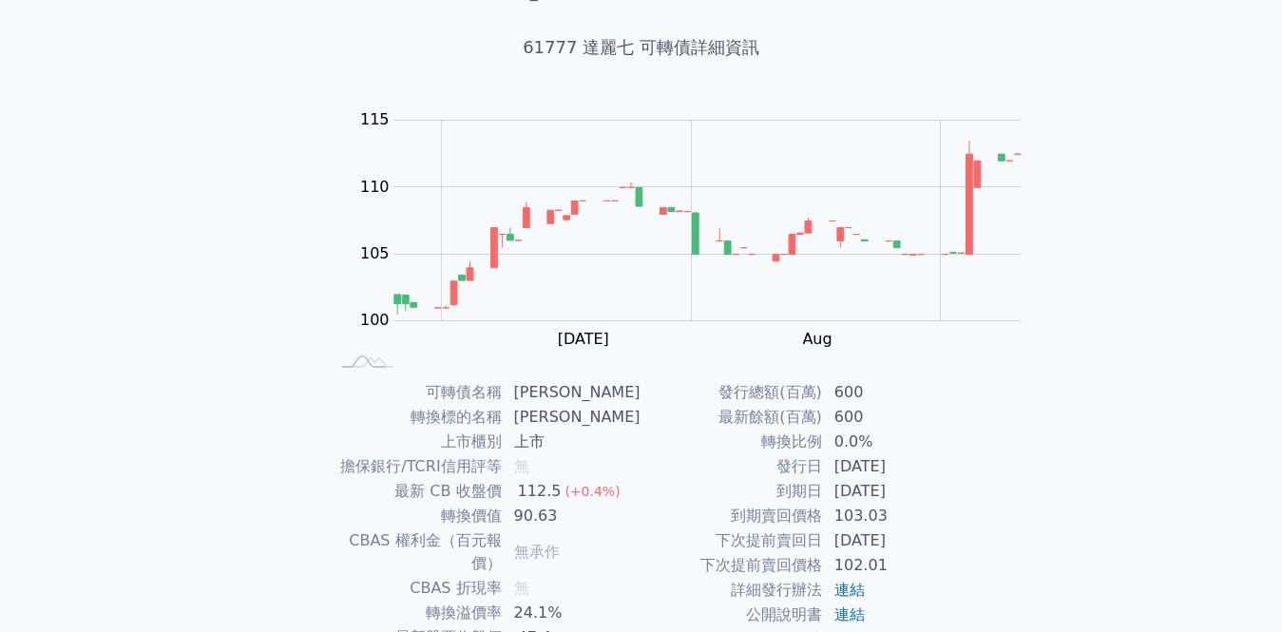
click at [1014, 345] on div "可轉債列表 財務數據 可轉債列表 財務數據 登出 登出 可轉債列表 › 61777 達麗七 61777 達麗七 可轉債詳細資訊 Zoom Out 100 96…" at bounding box center [641, 356] width 1282 height 903
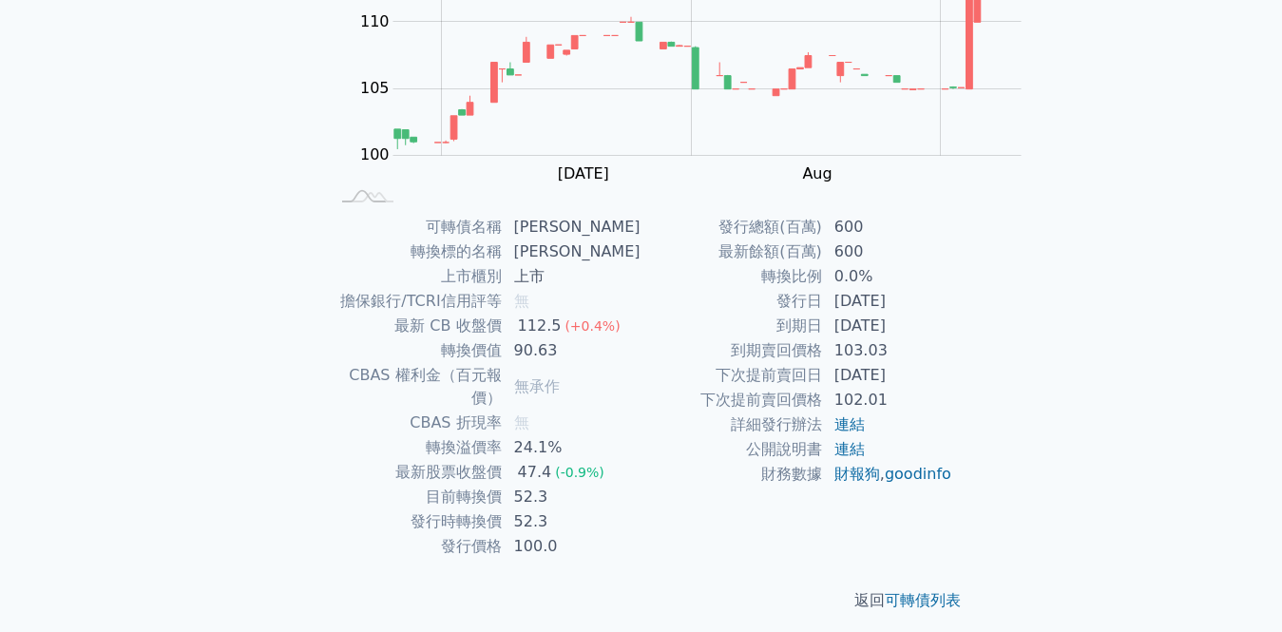
scroll to position [380, 0]
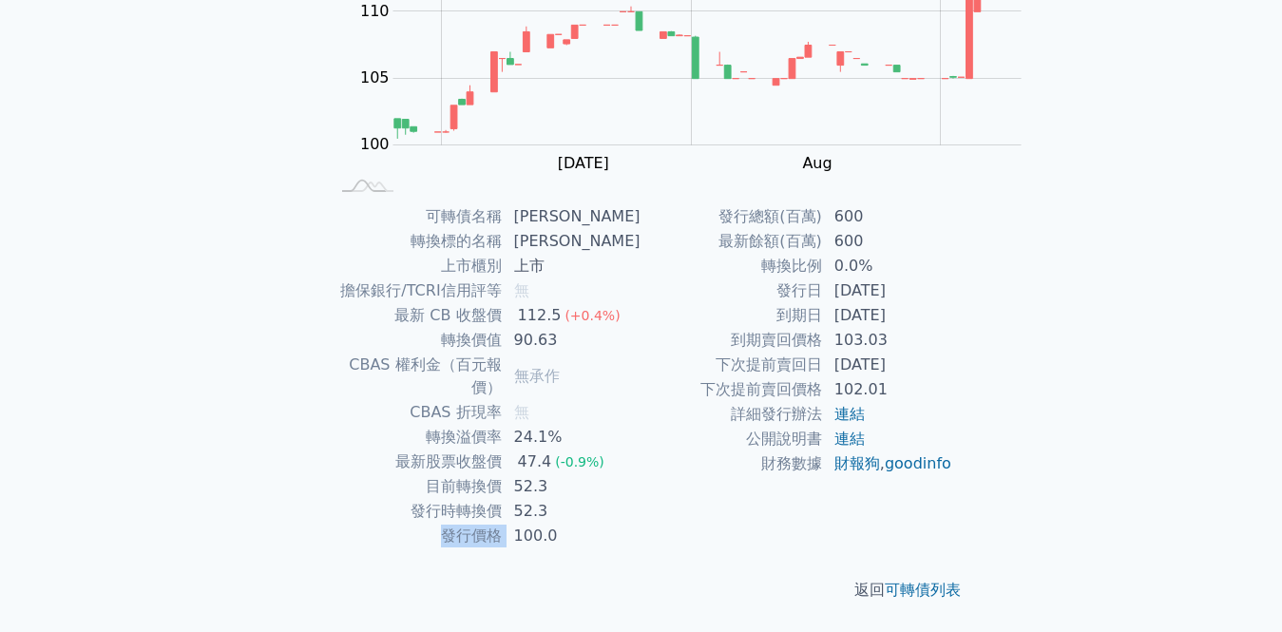
drag, startPoint x: 595, startPoint y: 355, endPoint x: 674, endPoint y: 366, distance: 79.6
click at [641, 524] on tr "發行價格 100.0" at bounding box center [486, 536] width 312 height 25
click at [823, 229] on td "600" at bounding box center [888, 216] width 130 height 25
drag, startPoint x: 564, startPoint y: 321, endPoint x: 709, endPoint y: 334, distance: 145.0
click at [641, 334] on tbody "可轉債名稱 [PERSON_NAME] 轉換標的名稱 達麗 上市櫃別 上市 擔保銀行/TCRI信用評等 無 最新 CB 收盤價 112.5 (+0.4%) 轉…" at bounding box center [486, 376] width 312 height 344
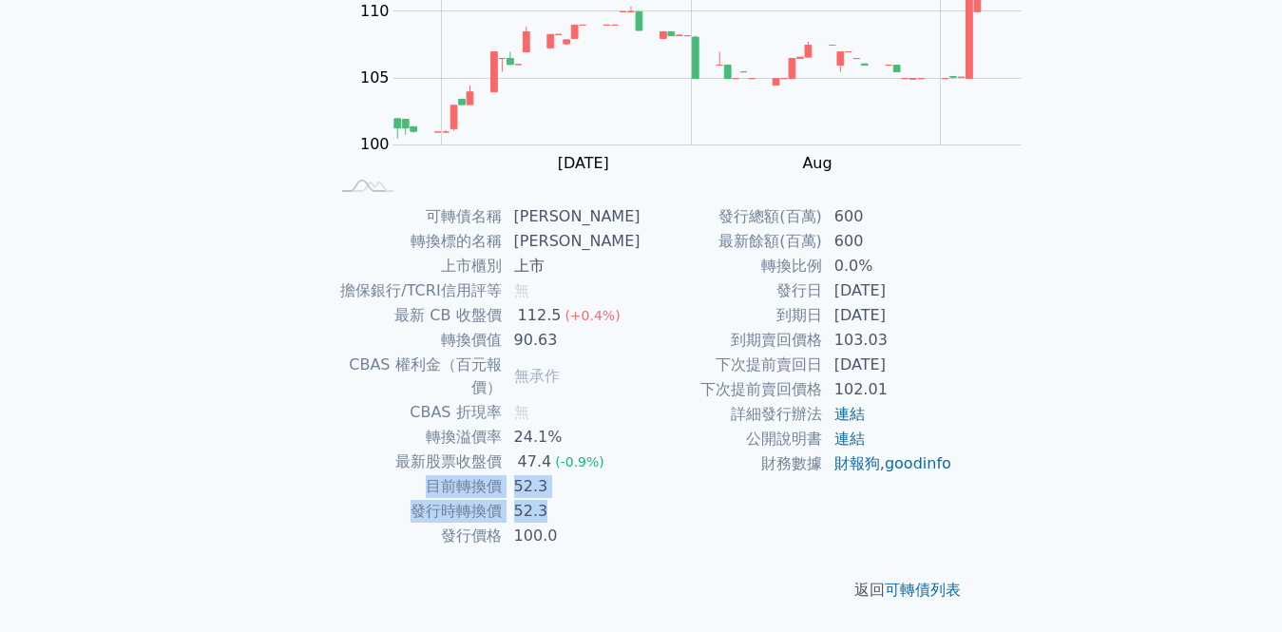
click at [641, 499] on td "52.3" at bounding box center [572, 511] width 139 height 25
drag, startPoint x: 710, startPoint y: 338, endPoint x: 578, endPoint y: 315, distance: 134.2
click at [578, 315] on tbody "可轉債名稱 [PERSON_NAME] 轉換標的名稱 達麗 上市櫃別 上市 擔保銀行/TCRI信用評等 無 最新 CB 收盤價 112.5 (+0.4%) 轉…" at bounding box center [486, 376] width 312 height 344
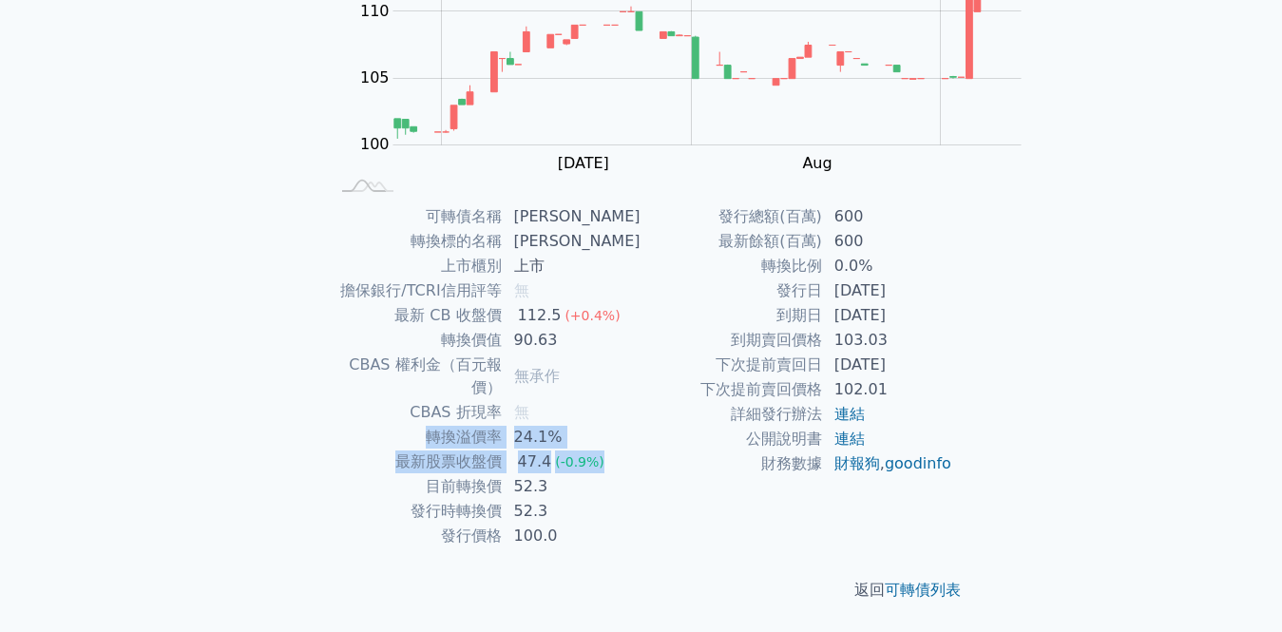
drag, startPoint x: 575, startPoint y: 274, endPoint x: 766, endPoint y: 296, distance: 192.3
click at [641, 296] on tbody "可轉債名稱 [PERSON_NAME] 轉換標的名稱 達麗 上市櫃別 上市 擔保銀行/TCRI信用評等 無 最新 CB 收盤價 112.5 (+0.4%) 轉…" at bounding box center [486, 376] width 312 height 344
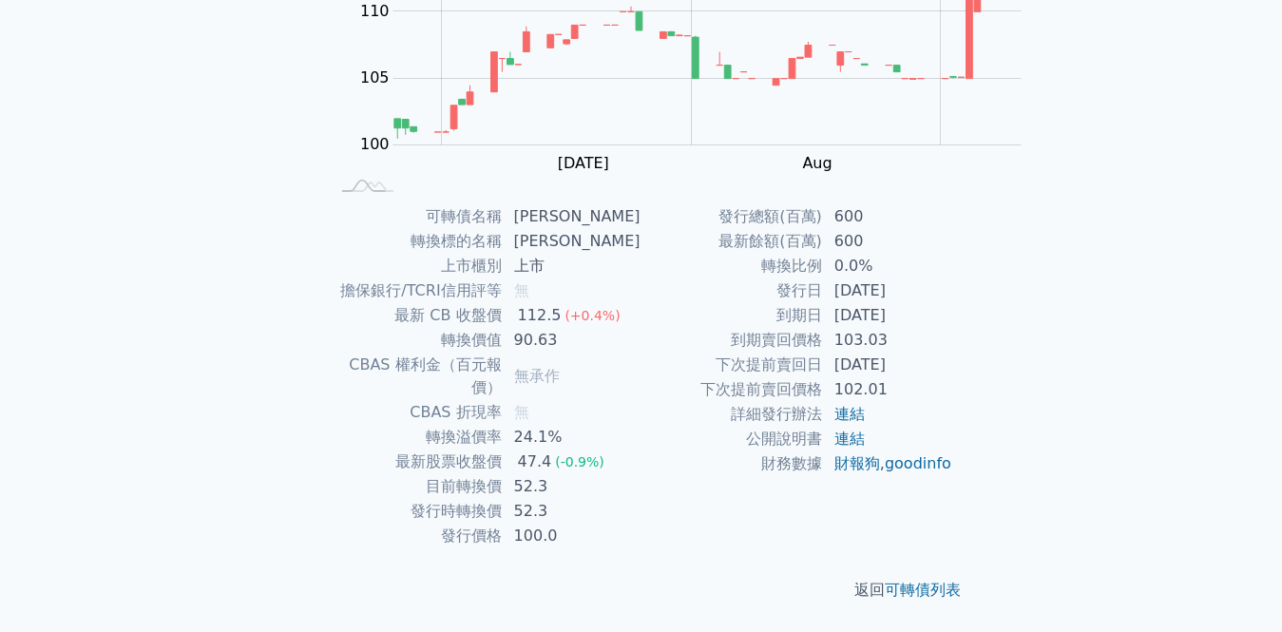
drag, startPoint x: 870, startPoint y: 26, endPoint x: 290, endPoint y: 141, distance: 591.8
click at [330, 254] on td "上市櫃別" at bounding box center [416, 266] width 173 height 25
drag, startPoint x: 560, startPoint y: 190, endPoint x: 754, endPoint y: 186, distance: 194.8
click at [641, 303] on tr "最新 CB 收盤價 112.5 (+0.4%)" at bounding box center [486, 315] width 312 height 25
click at [503, 303] on td "最新 CB 收盤價" at bounding box center [416, 315] width 173 height 25
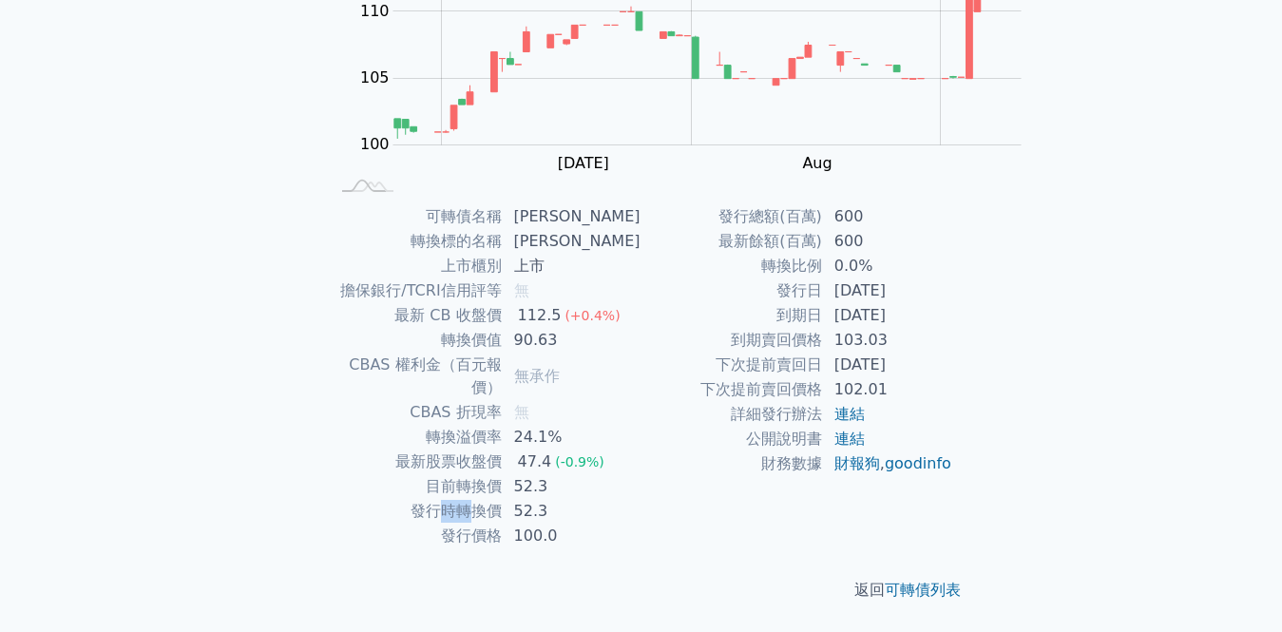
drag, startPoint x: 592, startPoint y: 334, endPoint x: 620, endPoint y: 334, distance: 27.6
click at [503, 499] on td "發行時轉換價" at bounding box center [416, 511] width 173 height 25
drag, startPoint x: 637, startPoint y: 320, endPoint x: 689, endPoint y: 318, distance: 52.3
click at [641, 474] on tr "目前轉換價 52.3" at bounding box center [486, 486] width 312 height 25
drag, startPoint x: 586, startPoint y: 275, endPoint x: 724, endPoint y: 278, distance: 137.8
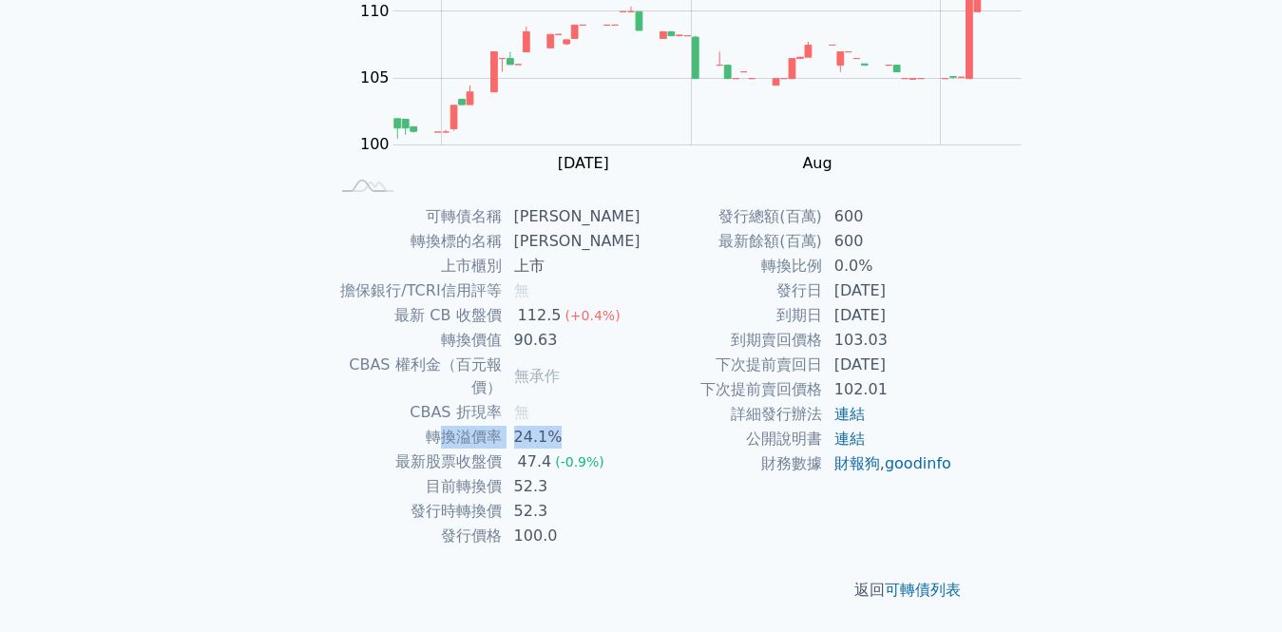
click at [641, 425] on tr "轉換溢價率 24.1%" at bounding box center [486, 437] width 312 height 25
click at [503, 425] on td "轉換溢價率" at bounding box center [416, 437] width 173 height 25
click at [503, 303] on td "最新 CB 收盤價" at bounding box center [416, 315] width 173 height 25
